Goal: Information Seeking & Learning: Learn about a topic

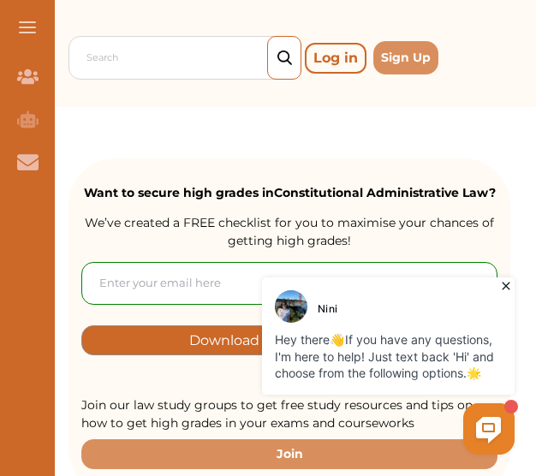
scroll to position [171, 0]
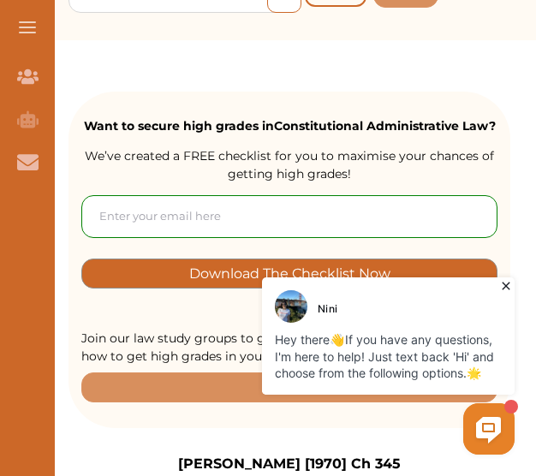
click at [507, 283] on icon at bounding box center [505, 285] width 17 height 17
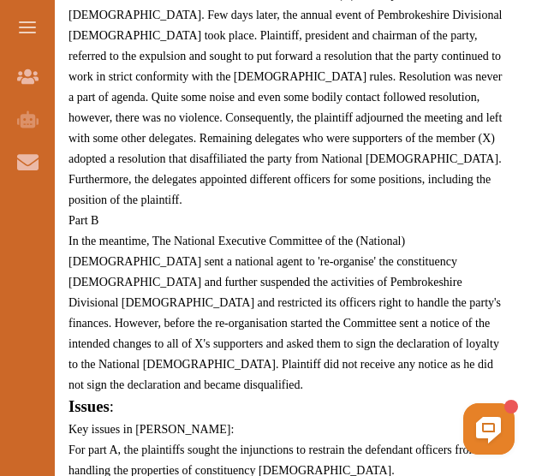
scroll to position [1027, 0]
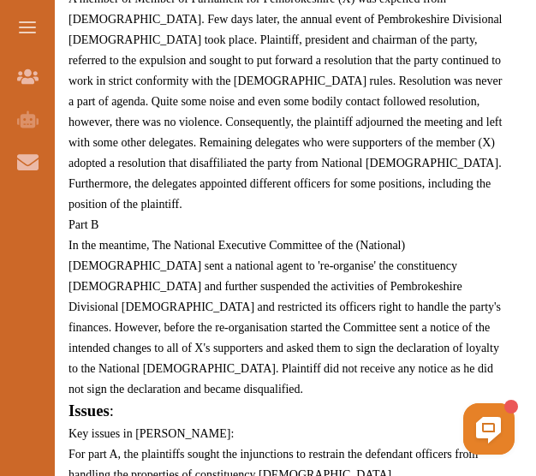
drag, startPoint x: 324, startPoint y: 330, endPoint x: 223, endPoint y: 301, distance: 104.9
click at [223, 301] on p "In the meantime, The National Executive Committee of the (National) [DEMOGRAPHI…" at bounding box center [289, 317] width 442 height 164
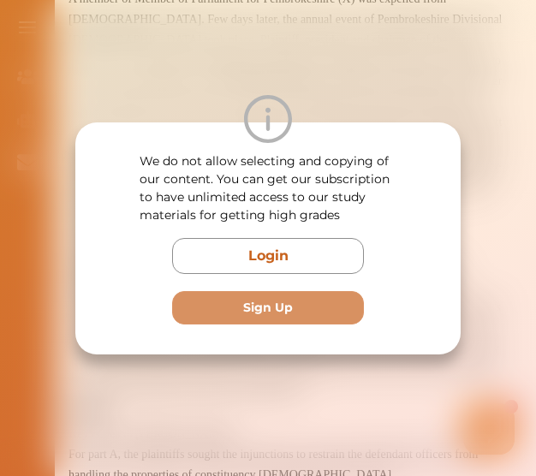
click at [79, 108] on div at bounding box center [267, 119] width 385 height 48
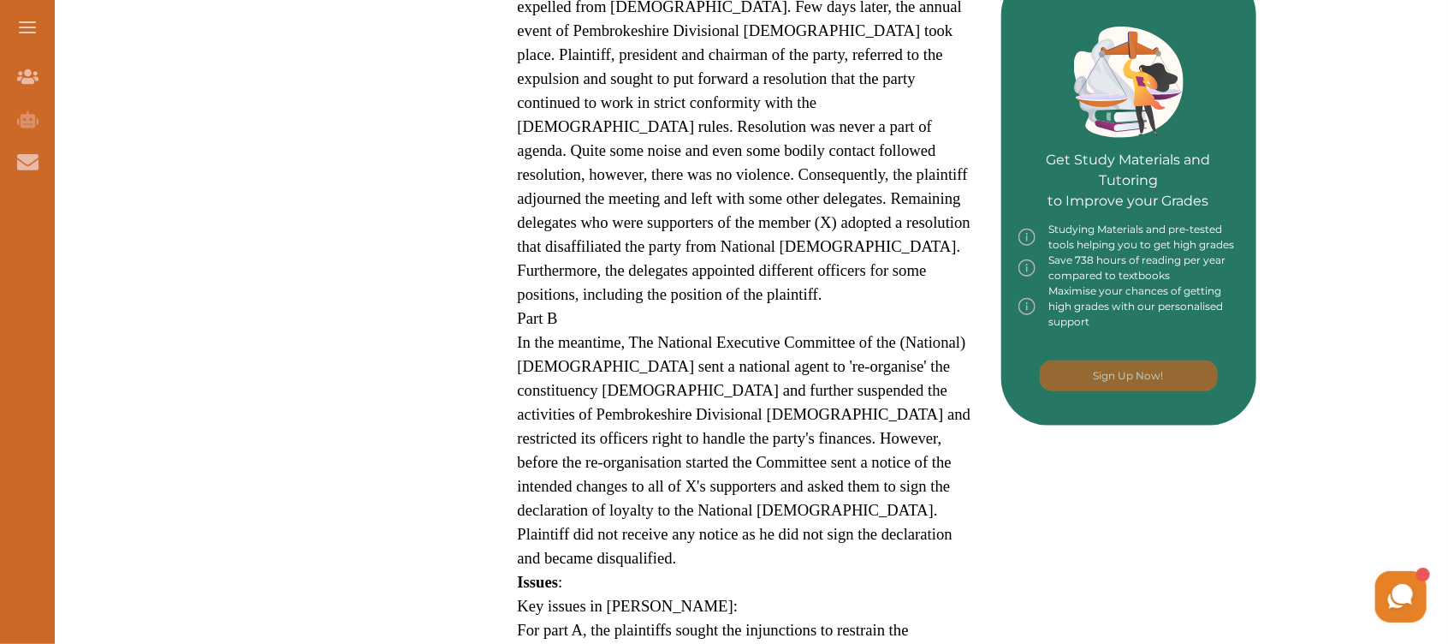
scroll to position [637, 0]
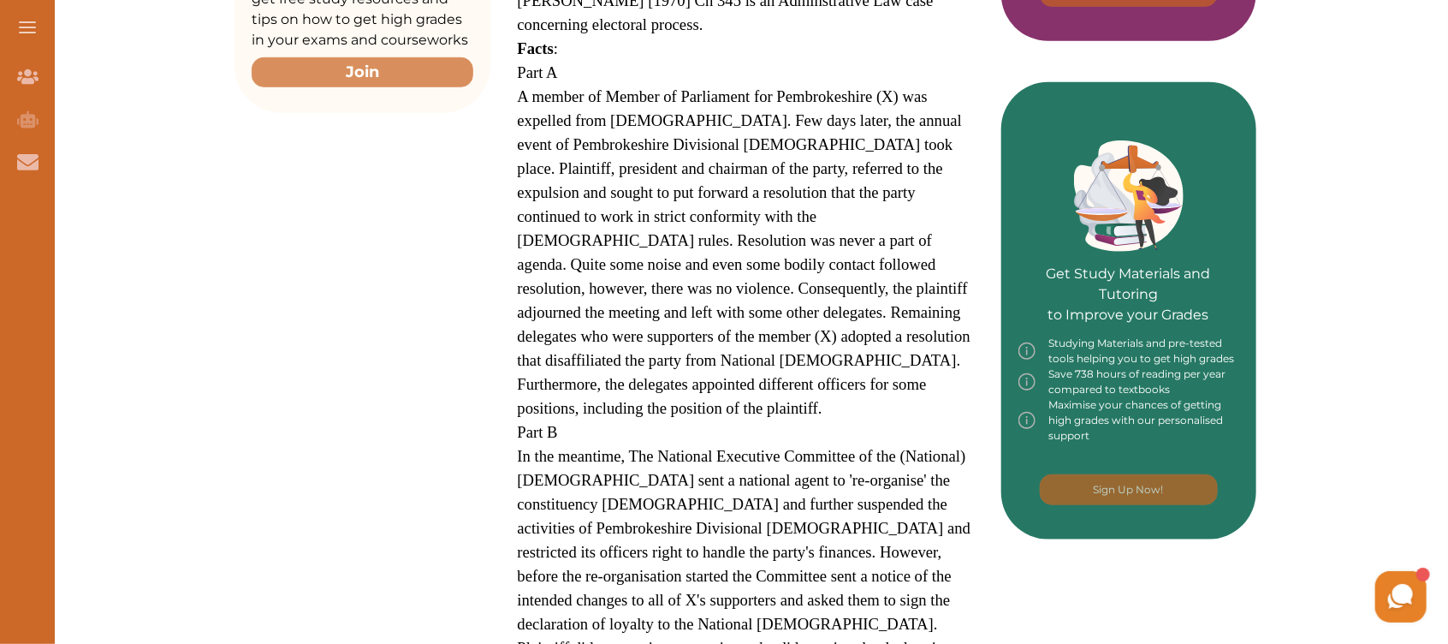
click at [535, 324] on p "A member of Member of Parliament for Pembrokeshire (X) was expelled from [DEMOG…" at bounding box center [746, 253] width 456 height 336
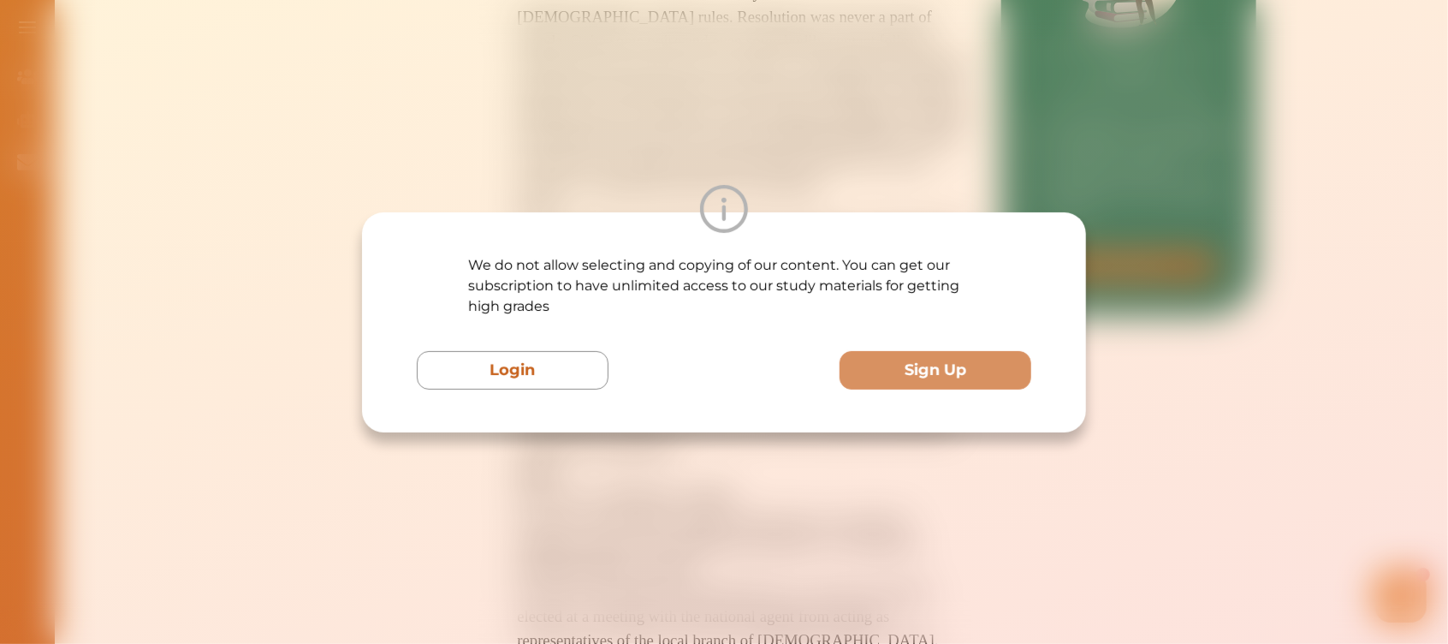
scroll to position [865, 0]
click at [463, 132] on div "We do not allow selecting and copying of our content. You can get our subscript…" at bounding box center [724, 322] width 1448 height 644
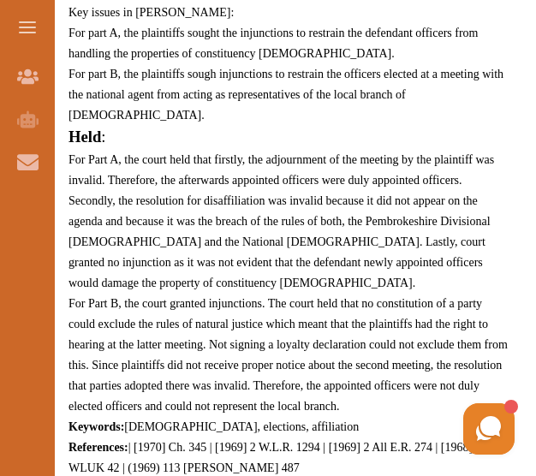
scroll to position [1464, 0]
